Goal: Task Accomplishment & Management: Complete application form

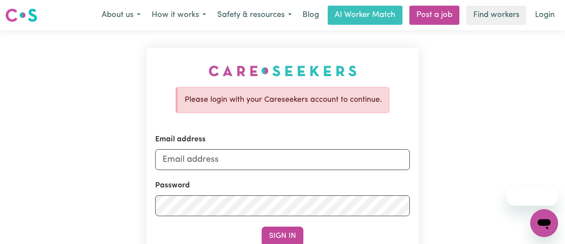
scroll to position [39, 0]
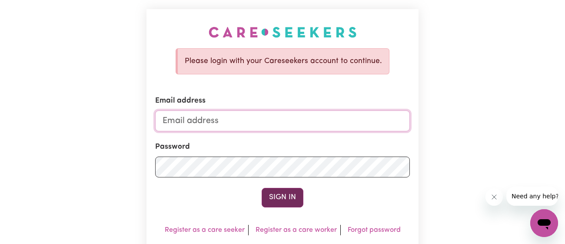
type input "[EMAIL_ADDRESS][DOMAIN_NAME]"
click at [287, 188] on button "Sign In" at bounding box center [283, 197] width 42 height 19
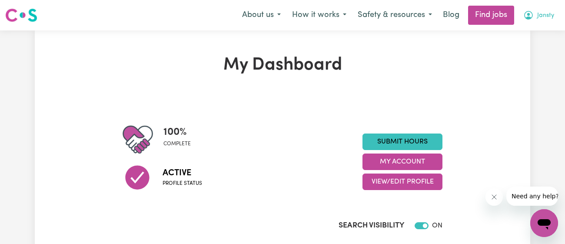
click at [544, 14] on span "Jansty" at bounding box center [546, 16] width 17 height 10
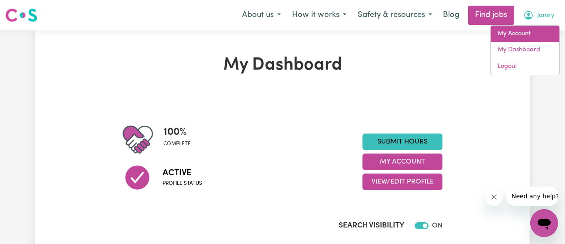
click at [522, 34] on link "My Account" at bounding box center [525, 34] width 69 height 17
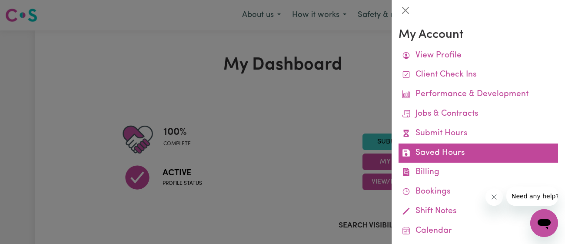
click at [473, 150] on link "Saved Hours" at bounding box center [479, 154] width 160 height 20
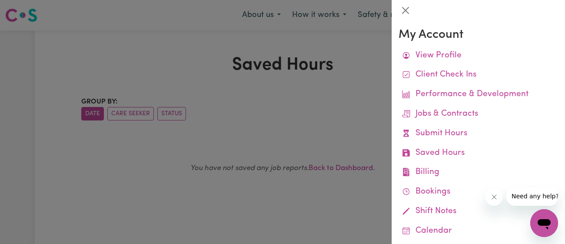
click at [493, 195] on icon "Close message from company" at bounding box center [494, 197] width 7 height 7
click at [349, 110] on div at bounding box center [282, 122] width 565 height 244
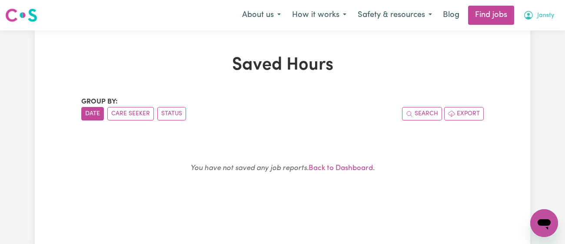
click at [545, 10] on button "Jansty" at bounding box center [539, 15] width 42 height 18
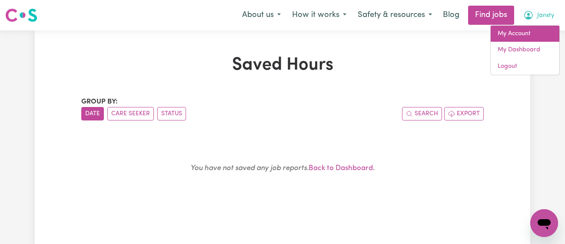
click at [532, 31] on link "My Account" at bounding box center [525, 34] width 69 height 17
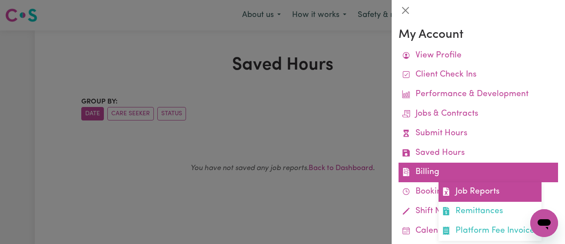
click at [465, 194] on link "Job Reports" at bounding box center [490, 192] width 103 height 20
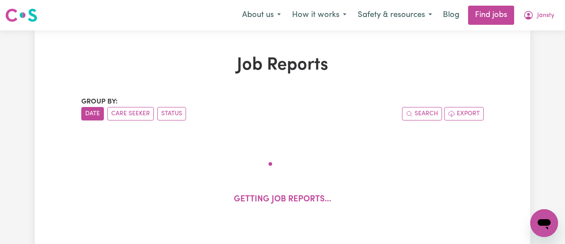
click at [338, 61] on h1 "Job Reports" at bounding box center [282, 65] width 403 height 21
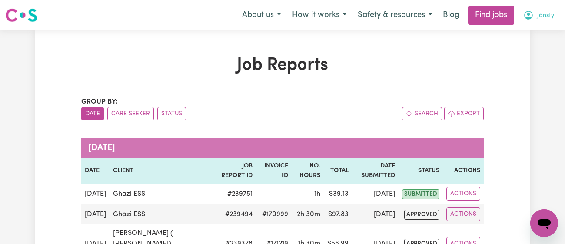
click at [545, 10] on button "Jansty" at bounding box center [539, 15] width 42 height 18
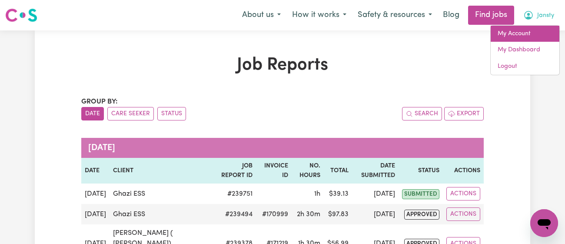
click at [531, 37] on link "My Account" at bounding box center [525, 34] width 69 height 17
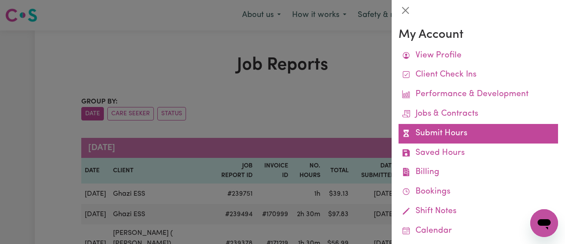
click at [487, 128] on link "Submit Hours" at bounding box center [479, 134] width 160 height 20
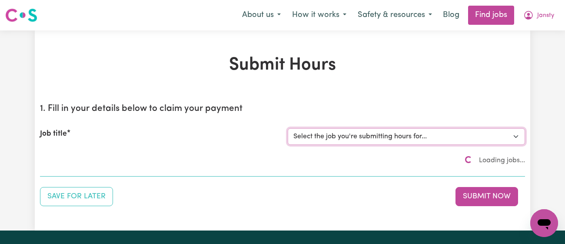
click at [439, 133] on select "Select the job you're submitting hours for..." at bounding box center [406, 136] width 237 height 17
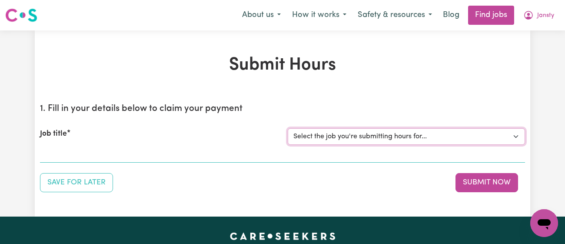
select select "9149"
click at [288, 128] on select "Select the job you're submitting hours for... [[PERSON_NAME]] [DEMOGRAPHIC_DATA…" at bounding box center [406, 136] width 237 height 17
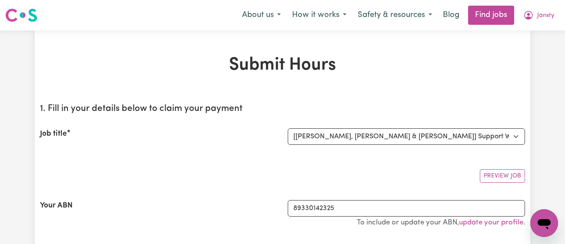
click at [211, 159] on section "1. Fill in your details below to claim your payment Job title Select the job yo…" at bounding box center [282, 175] width 485 height 157
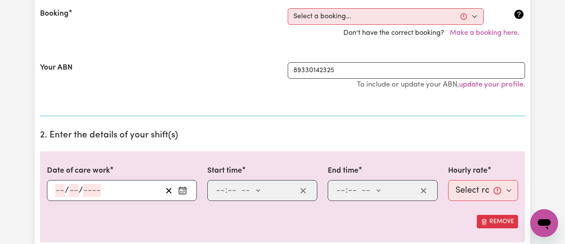
scroll to position [193, 0]
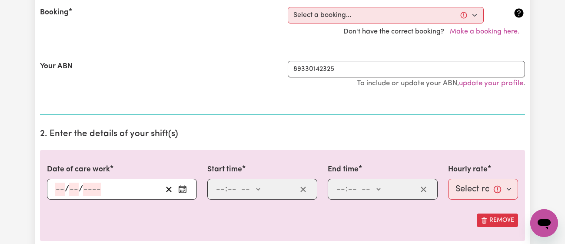
click at [183, 196] on div "/ /" at bounding box center [122, 189] width 150 height 21
click at [183, 189] on icon "Enter the date of care work" at bounding box center [182, 189] width 9 height 9
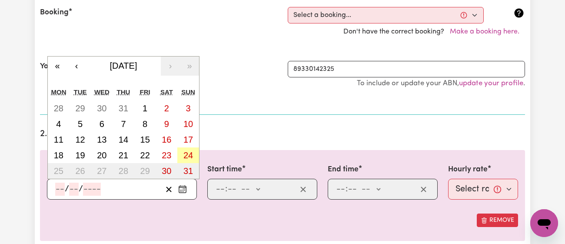
click at [189, 152] on abbr "24" at bounding box center [189, 155] width 10 height 10
type input "[DATE]"
type input "24"
type input "8"
type input "2025"
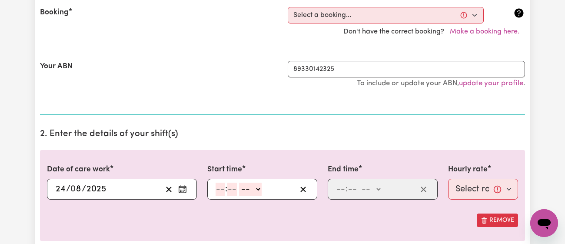
click at [218, 188] on input "number" at bounding box center [221, 189] width 10 height 13
type input "11"
type input "00"
click at [245, 188] on select "-- am pm" at bounding box center [250, 189] width 23 height 13
select select "am"
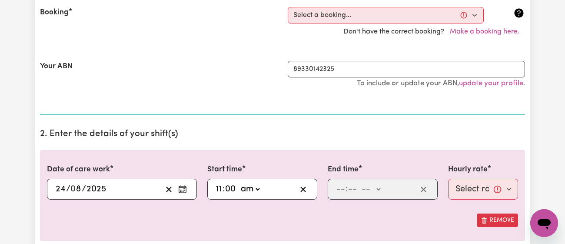
click at [239, 183] on select "-- am pm" at bounding box center [250, 189] width 23 height 13
type input "11:00"
type input "0"
click at [337, 189] on input "number" at bounding box center [341, 189] width 10 height 13
type input "4"
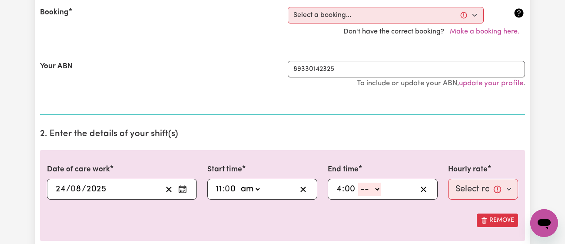
type input "00"
click at [373, 191] on select "-- am pm" at bounding box center [369, 189] width 23 height 13
select select "pm"
click at [358, 183] on select "-- am pm" at bounding box center [369, 189] width 23 height 13
type input "16:00"
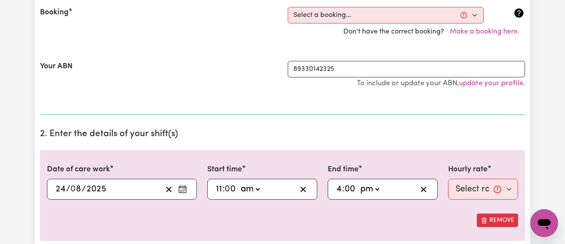
type input "0"
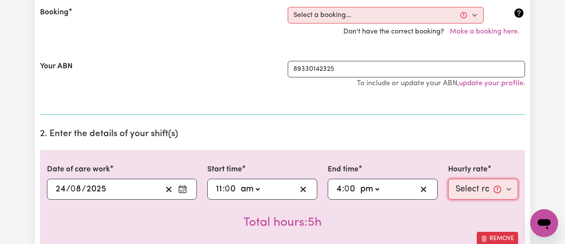
click at [468, 184] on select "Select rate... $52.65 (Weekday) $63.18 ([DATE]) $70.95 ([DATE]) $78.32 (Public …" at bounding box center [483, 189] width 70 height 21
select select "70.95-[DATE]"
click at [448, 179] on select "Select rate... $52.65 (Weekday) $63.18 ([DATE]) $70.95 ([DATE]) $78.32 (Public …" at bounding box center [483, 189] width 70 height 21
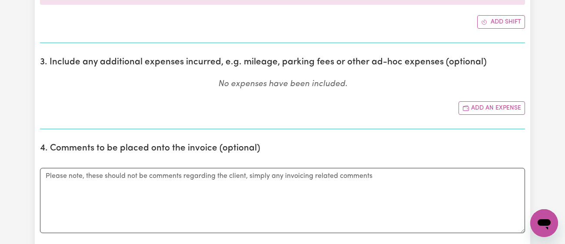
scroll to position [451, 0]
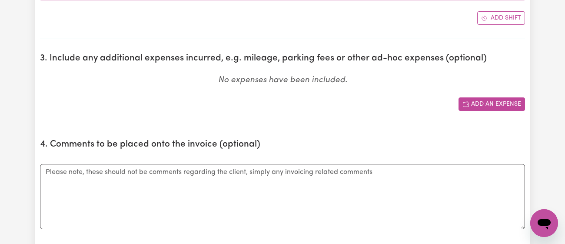
click at [471, 100] on button "Add an expense" at bounding box center [492, 103] width 67 height 13
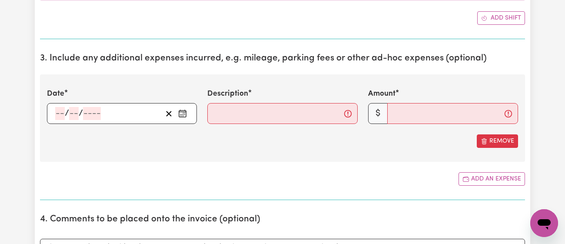
scroll to position [475, 0]
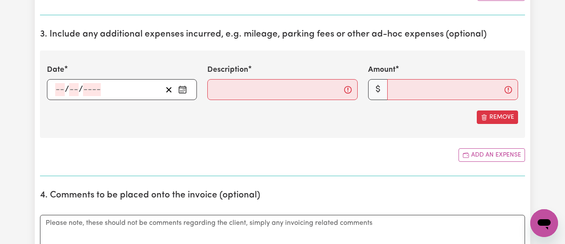
click at [183, 88] on icon "Enter the date of expense" at bounding box center [182, 89] width 9 height 9
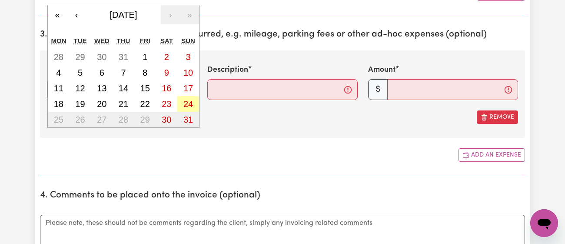
click at [185, 103] on abbr "24" at bounding box center [189, 104] width 10 height 10
type input "[DATE]"
type input "24"
type input "8"
type input "2025"
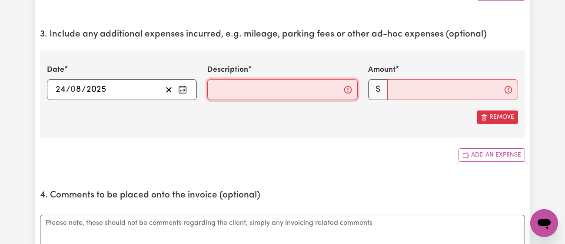
click at [255, 85] on input "Description" at bounding box center [282, 89] width 150 height 21
type input "Food and admissions."
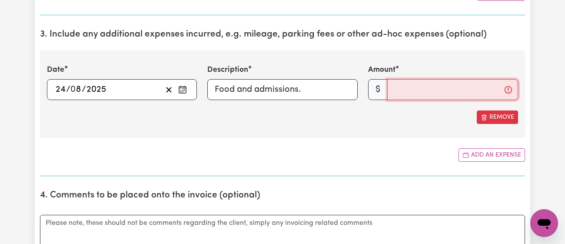
click at [397, 94] on input "Amount" at bounding box center [453, 89] width 131 height 21
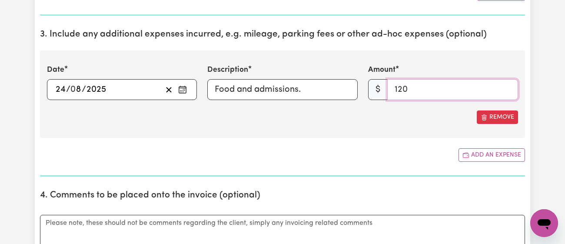
type input "120"
click at [359, 165] on section "3. Include any additional expenses incurred, e.g. mileage, parking fees or othe…" at bounding box center [282, 99] width 485 height 154
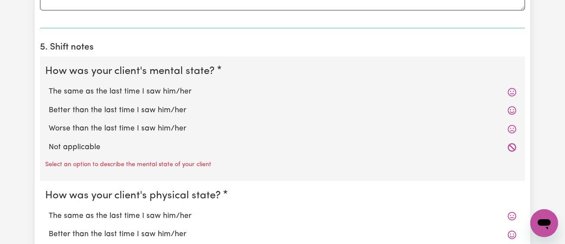
scroll to position [752, 0]
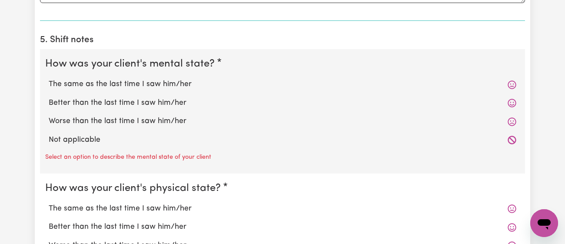
click at [141, 101] on label "Better than the last time I saw him/her" at bounding box center [283, 102] width 468 height 11
click at [49, 97] on input "Better than the last time I saw him/her" at bounding box center [48, 97] width 0 height 0
radio input "true"
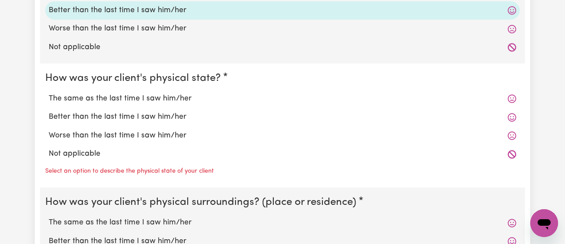
click at [140, 114] on label "Better than the last time I saw him/her" at bounding box center [283, 116] width 468 height 11
click at [49, 111] on input "Better than the last time I saw him/her" at bounding box center [48, 111] width 0 height 0
radio input "true"
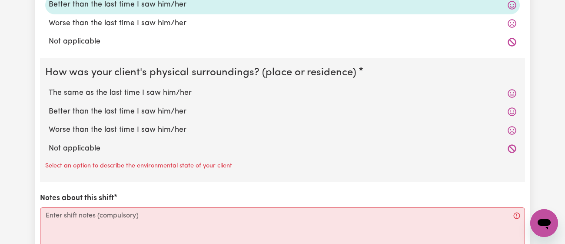
click at [153, 92] on label "The same as the last time I saw him/her" at bounding box center [283, 92] width 468 height 11
click at [49, 87] on input "The same as the last time I saw him/her" at bounding box center [48, 87] width 0 height 0
radio input "true"
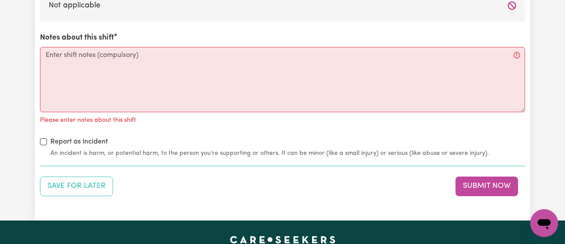
scroll to position [1101, 0]
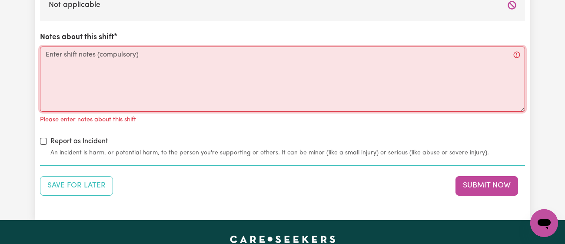
click at [153, 92] on textarea "Notes about this shift" at bounding box center [282, 79] width 485 height 65
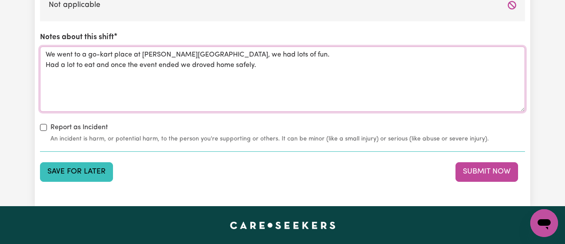
type textarea "We went to a go-kart place at [PERSON_NAME][GEOGRAPHIC_DATA], we had lots of fu…"
click at [91, 163] on button "Save for Later" at bounding box center [76, 171] width 73 height 19
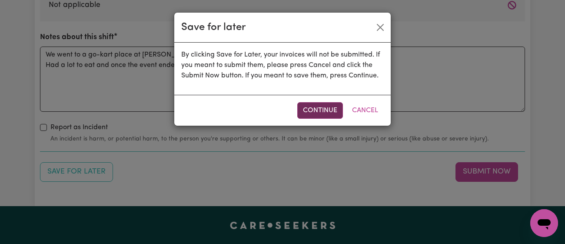
click at [304, 114] on button "Continue" at bounding box center [321, 110] width 46 height 17
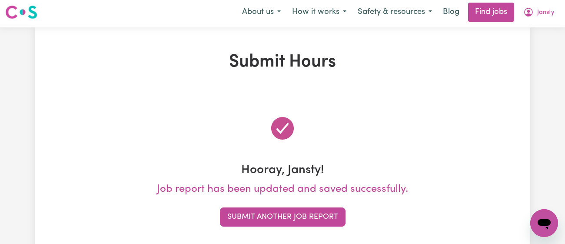
scroll to position [0, 0]
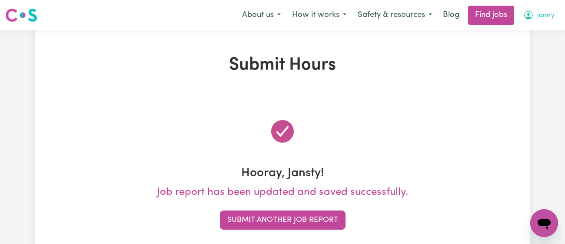
click at [536, 8] on button "Jansty" at bounding box center [539, 15] width 42 height 18
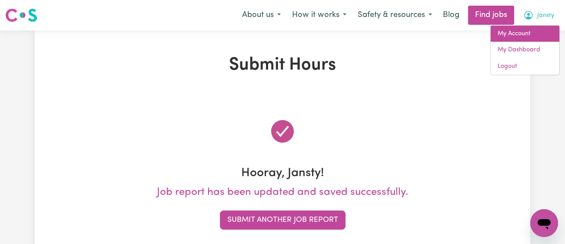
click at [524, 29] on link "My Account" at bounding box center [525, 34] width 69 height 17
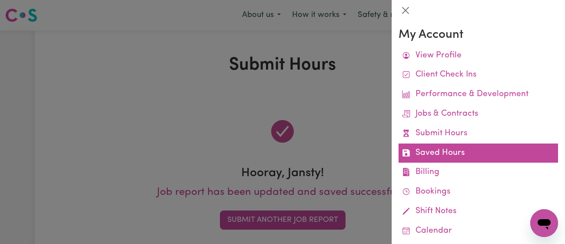
click at [483, 144] on link "Saved Hours" at bounding box center [479, 154] width 160 height 20
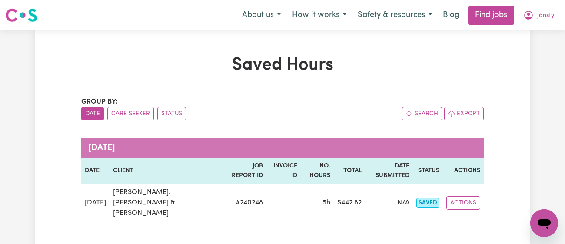
click at [343, 76] on div "Saved Hours Group by: Date Care Seeker Status Search Export [DATE] Date Client …" at bounding box center [282, 152] width 413 height 195
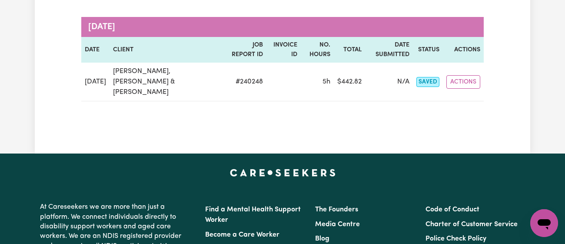
scroll to position [127, 0]
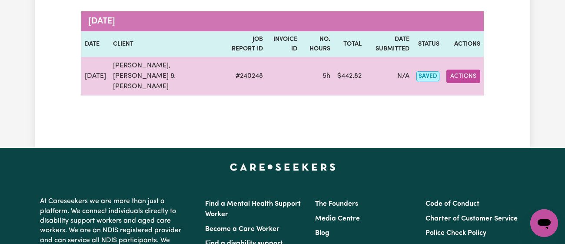
click at [447, 74] on button "Actions" at bounding box center [464, 76] width 34 height 13
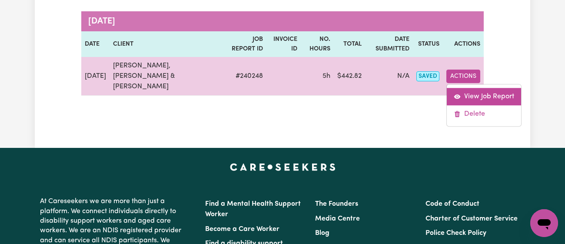
click at [466, 90] on link "View Job Report" at bounding box center [484, 96] width 74 height 17
select select "pm"
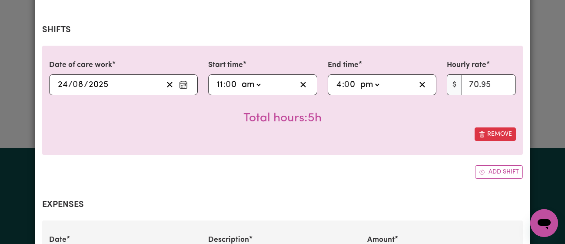
select select "70.95-[DATE]"
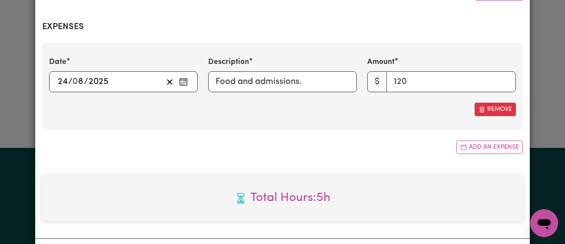
scroll to position [386, 0]
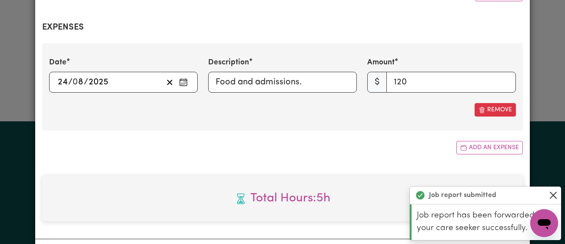
click at [550, 197] on button "Close" at bounding box center [553, 195] width 10 height 10
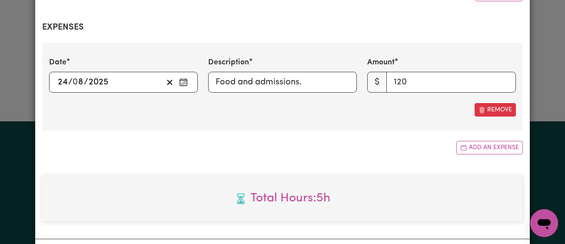
scroll to position [0, 0]
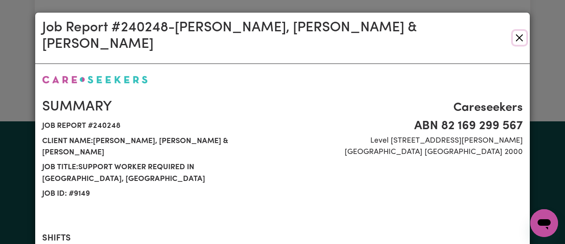
click at [519, 31] on button "Close" at bounding box center [519, 38] width 13 height 14
